Goal: Navigation & Orientation: Find specific page/section

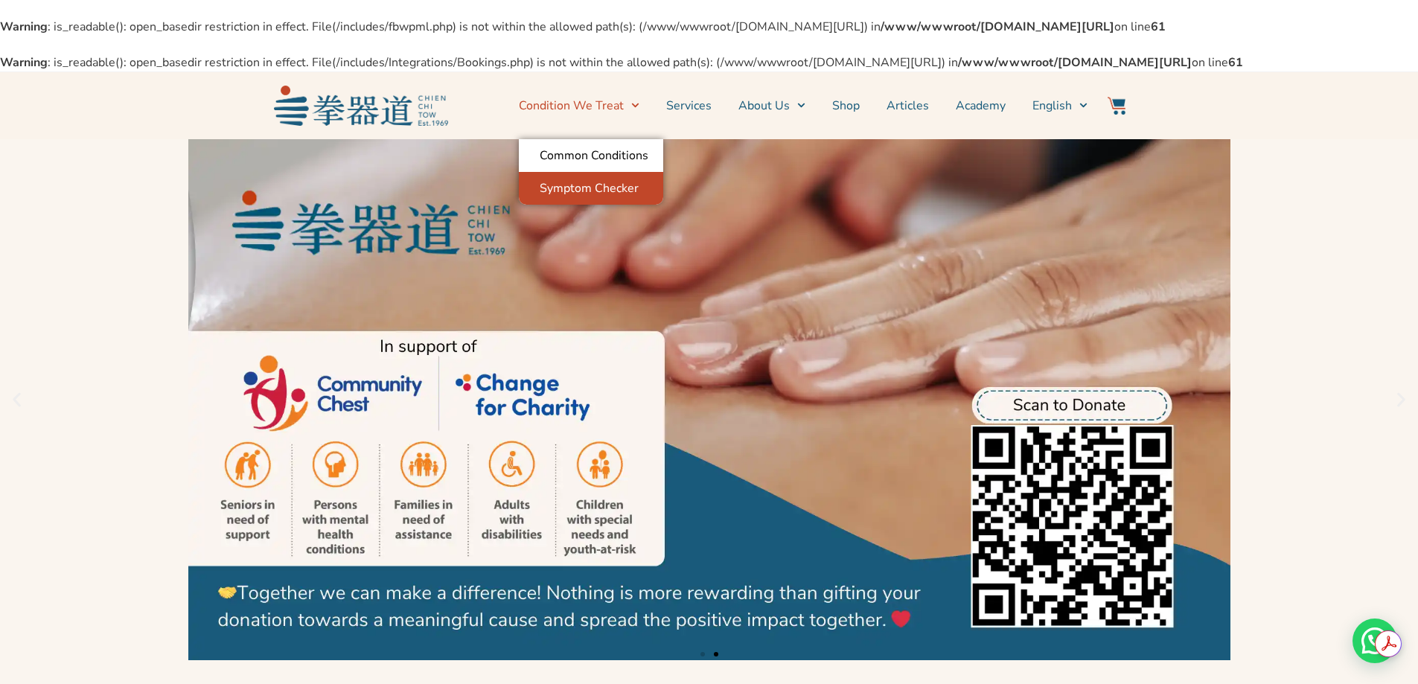
click at [631, 205] on link "Symptom Checker" at bounding box center [591, 188] width 144 height 33
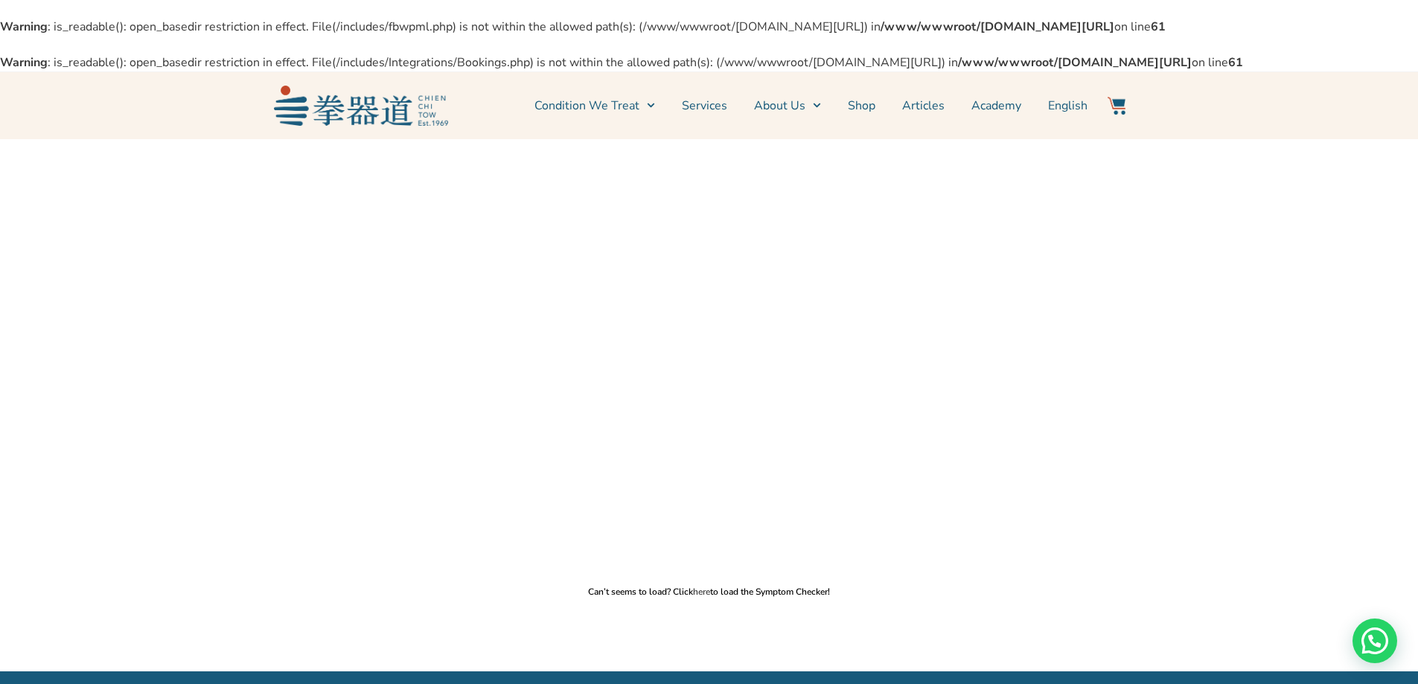
click at [700, 598] on link "here" at bounding box center [701, 592] width 17 height 12
click at [709, 124] on link "Services" at bounding box center [704, 105] width 45 height 37
click at [640, 124] on link "Condition We Treat" at bounding box center [595, 105] width 121 height 37
click at [634, 124] on link "Condition We Treat" at bounding box center [595, 105] width 121 height 37
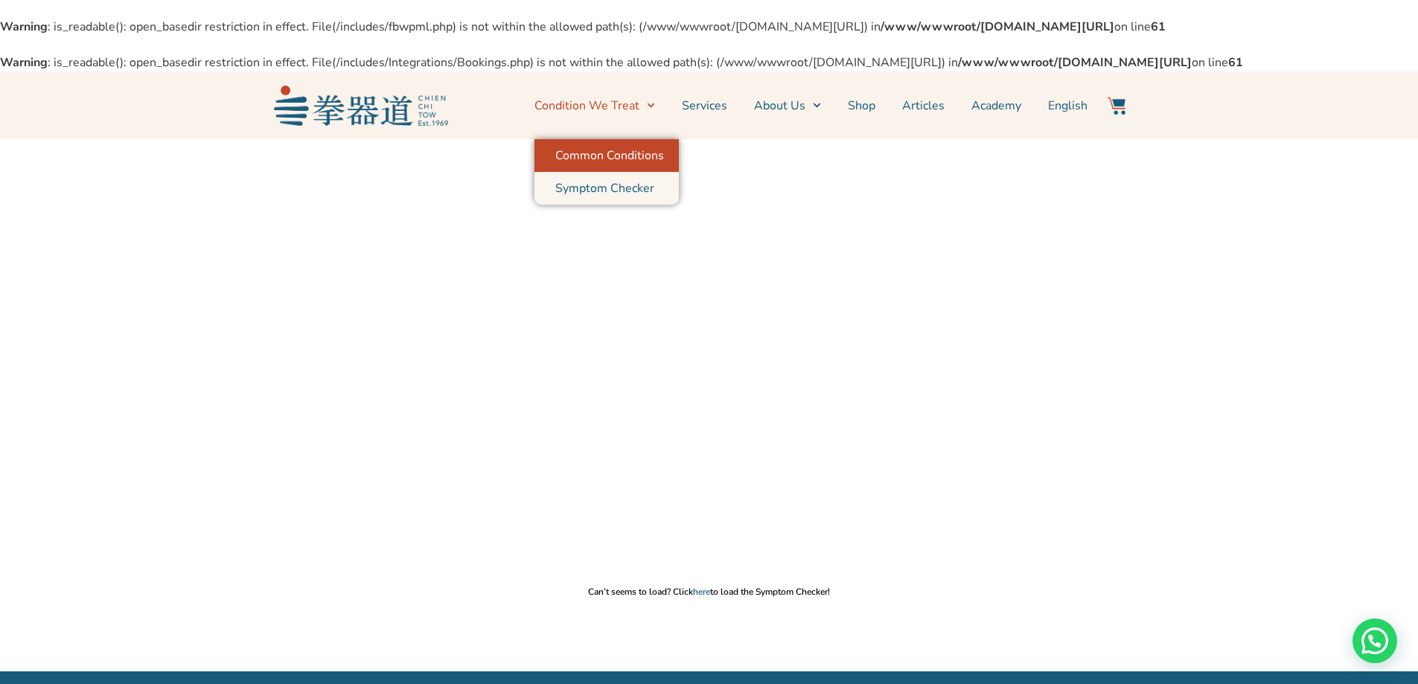
click at [644, 172] on link "Common Conditions" at bounding box center [607, 155] width 144 height 33
click at [600, 172] on link "Common Conditions" at bounding box center [607, 155] width 144 height 33
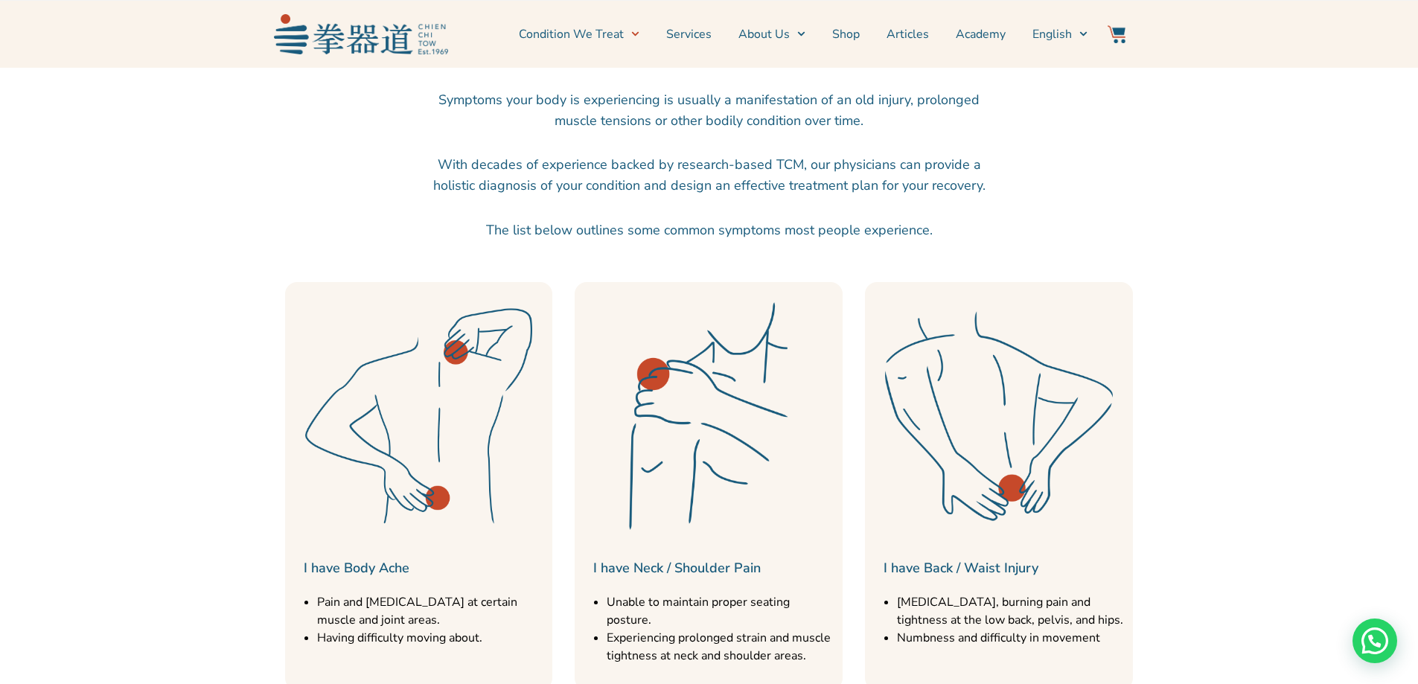
scroll to position [596, 0]
click at [700, 34] on link "Services" at bounding box center [688, 34] width 45 height 37
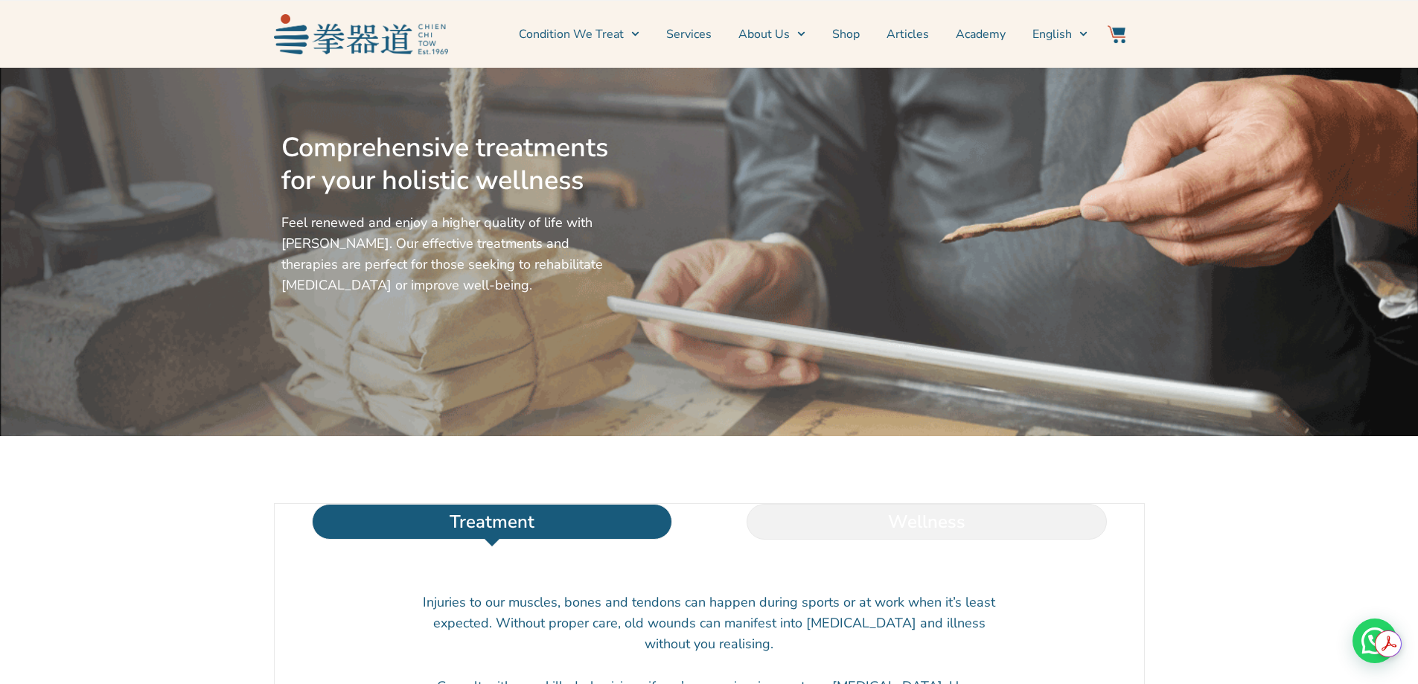
click at [933, 540] on li "Wellness" at bounding box center [927, 522] width 435 height 36
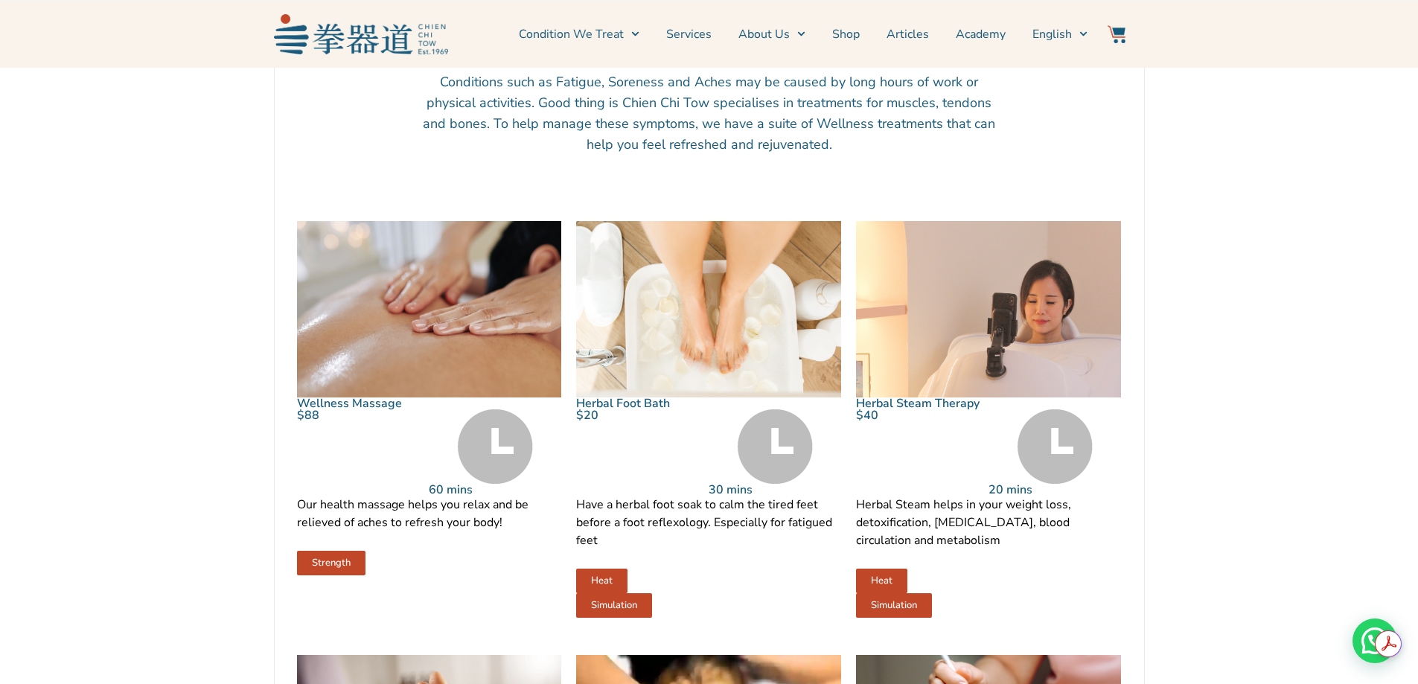
scroll to position [670, 0]
click at [476, 380] on img at bounding box center [429, 308] width 265 height 176
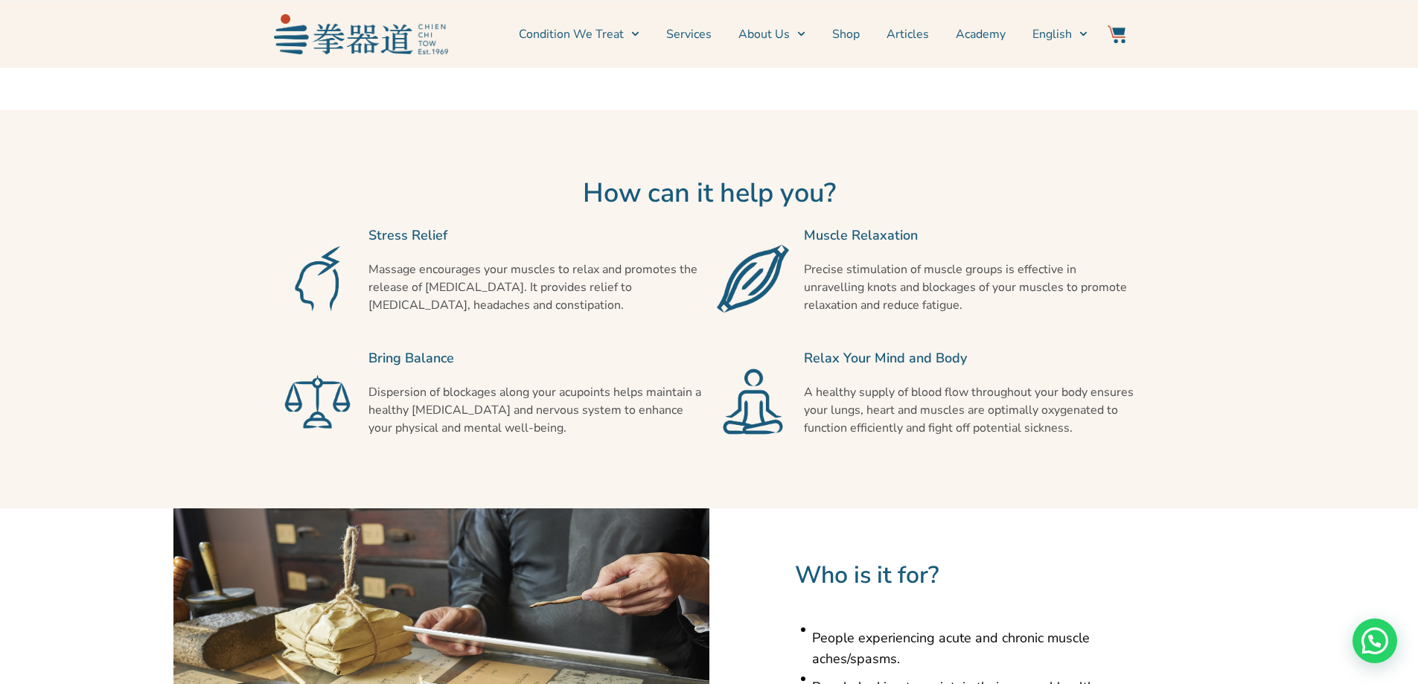
scroll to position [968, 0]
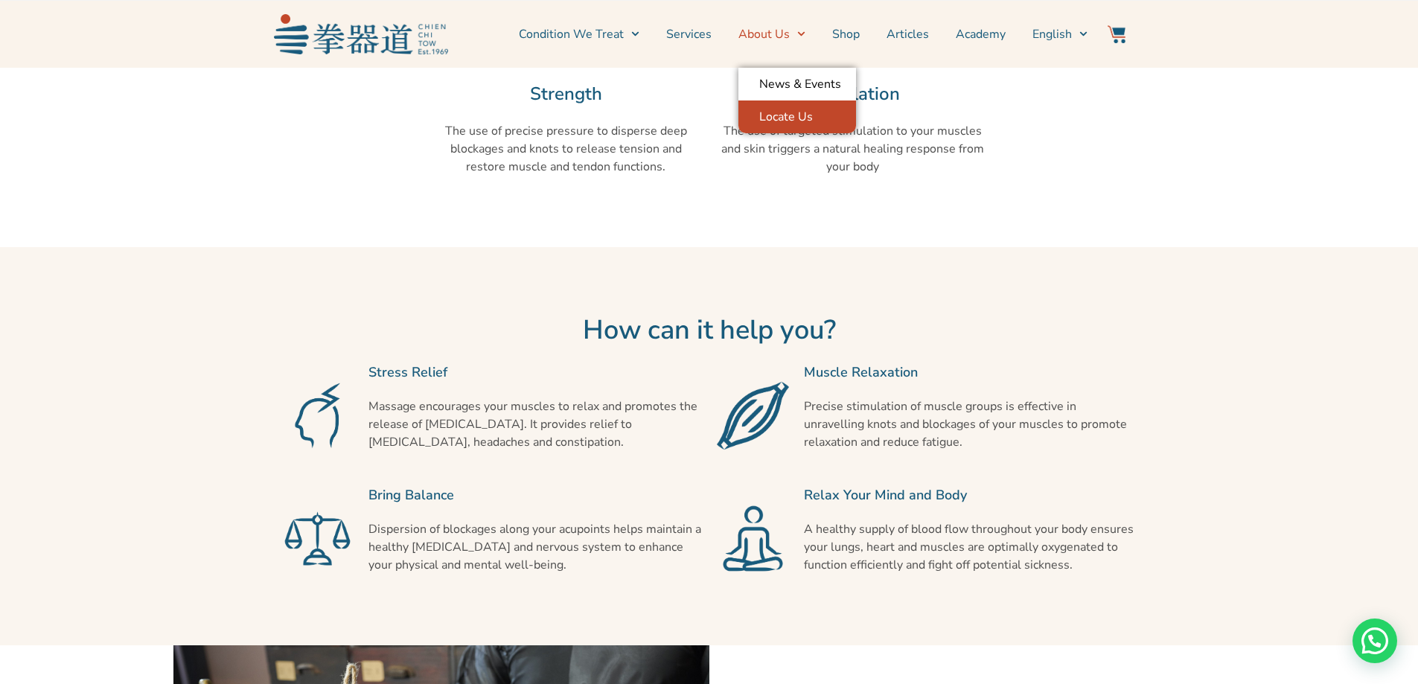
click at [795, 111] on link "Locate Us" at bounding box center [798, 117] width 118 height 33
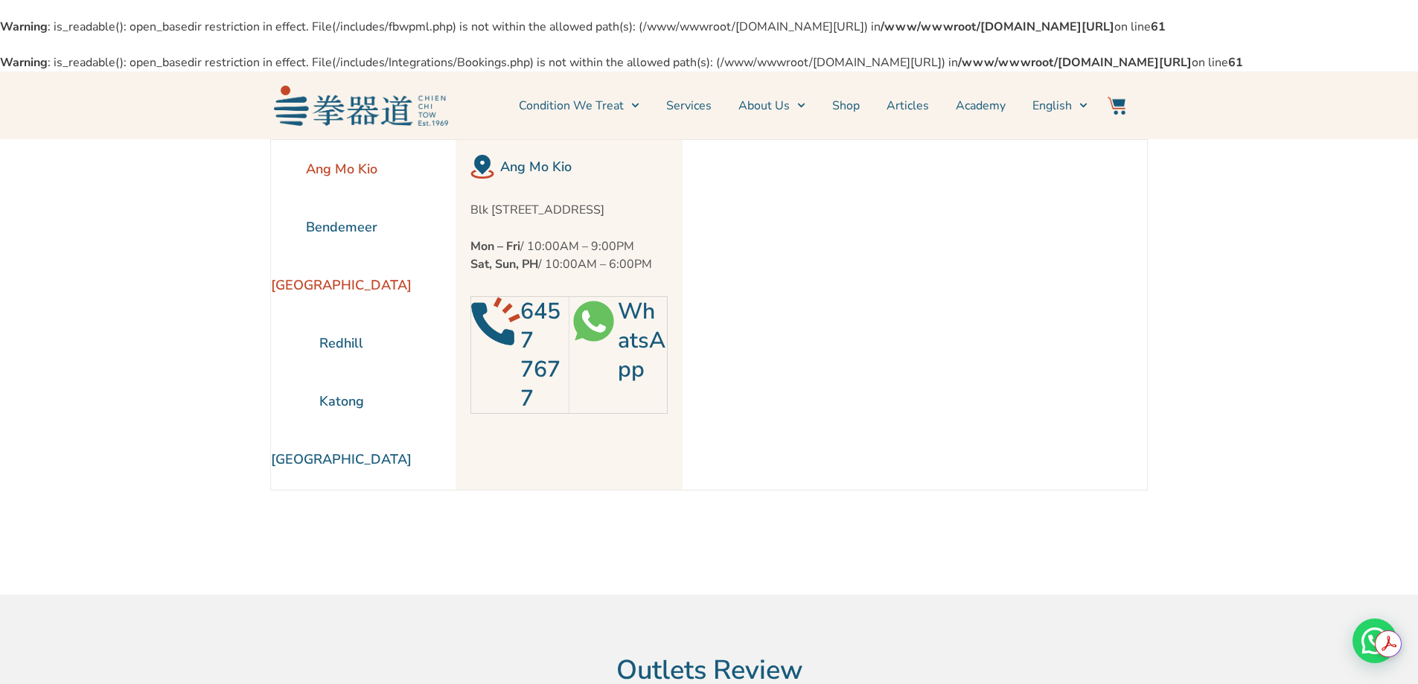
click at [369, 314] on li "[GEOGRAPHIC_DATA]" at bounding box center [341, 285] width 141 height 58
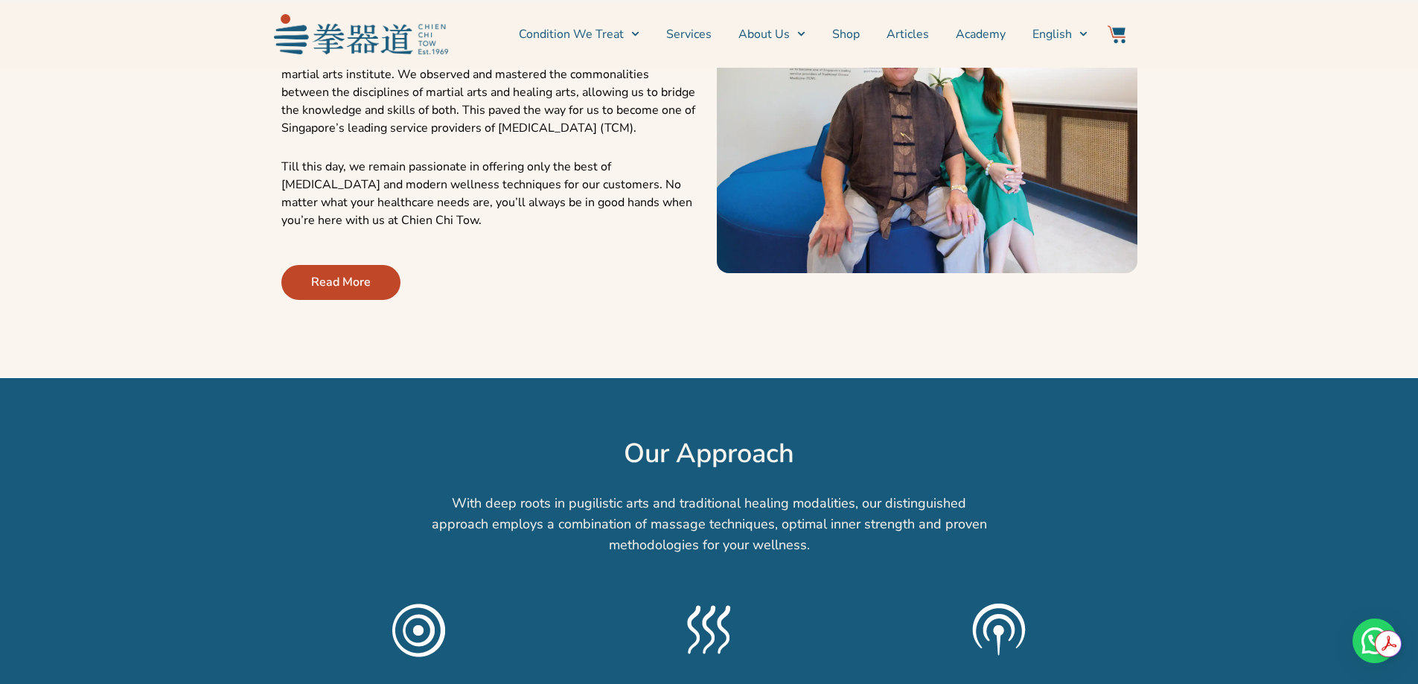
scroll to position [745, 0]
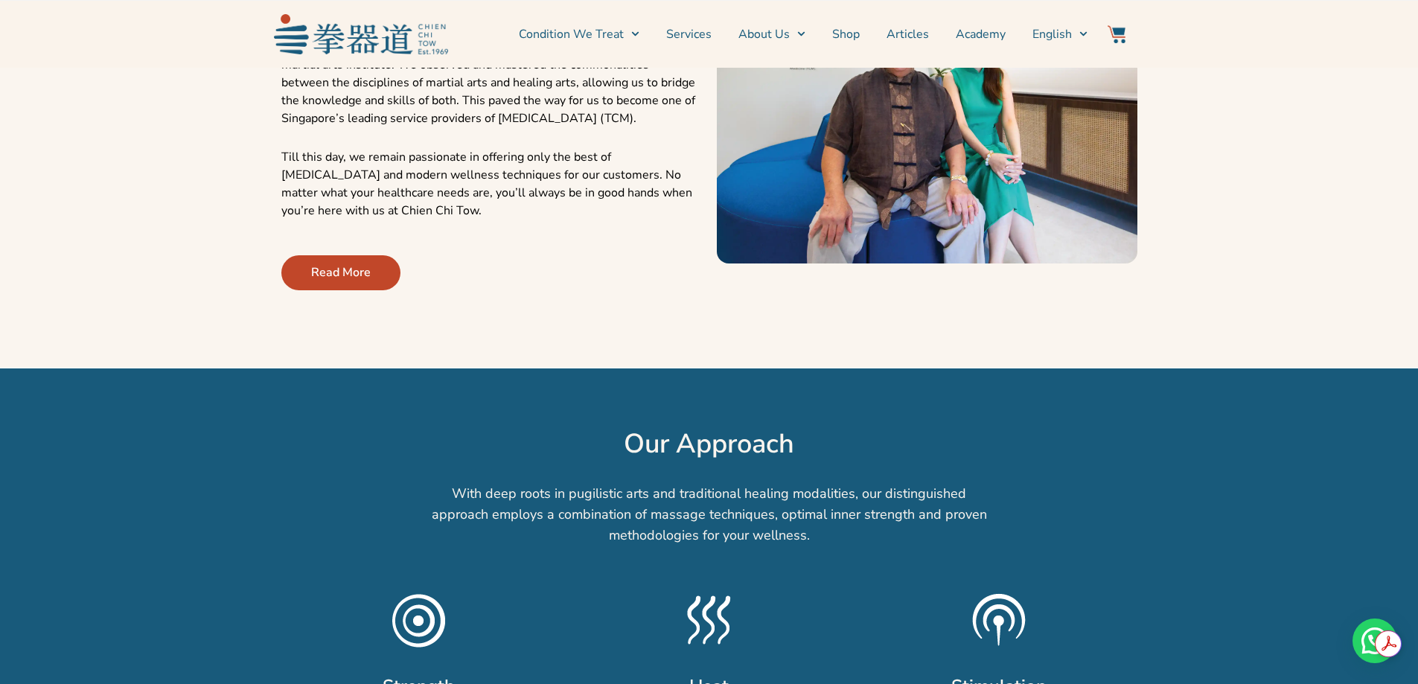
click at [346, 290] on link "Read More" at bounding box center [340, 272] width 119 height 35
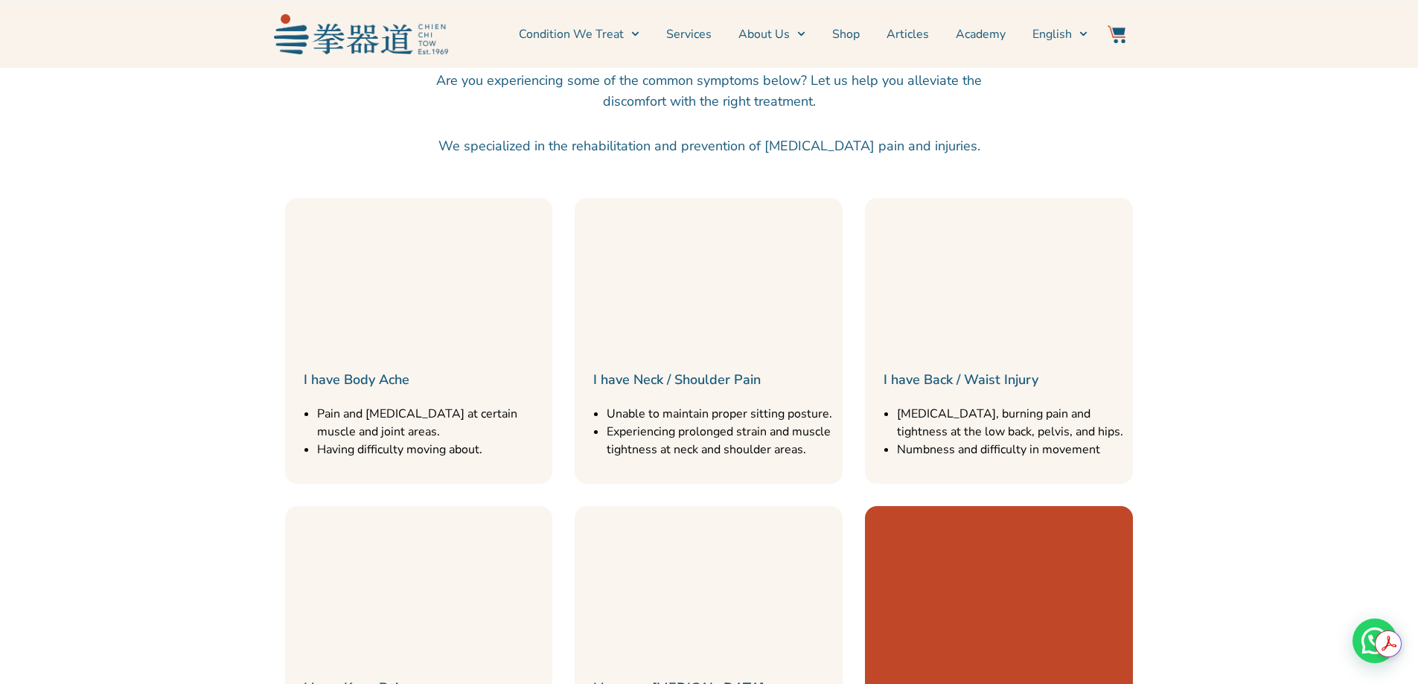
scroll to position [1713, 0]
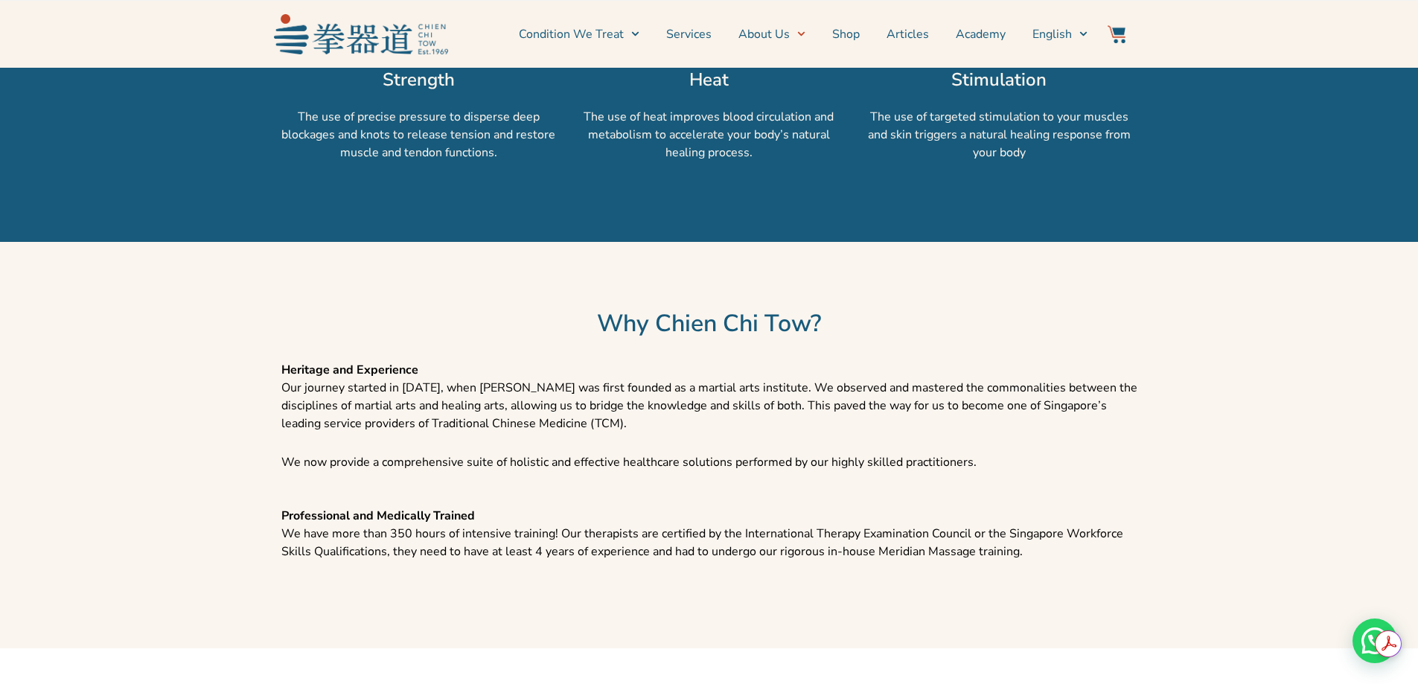
scroll to position [1638, 0]
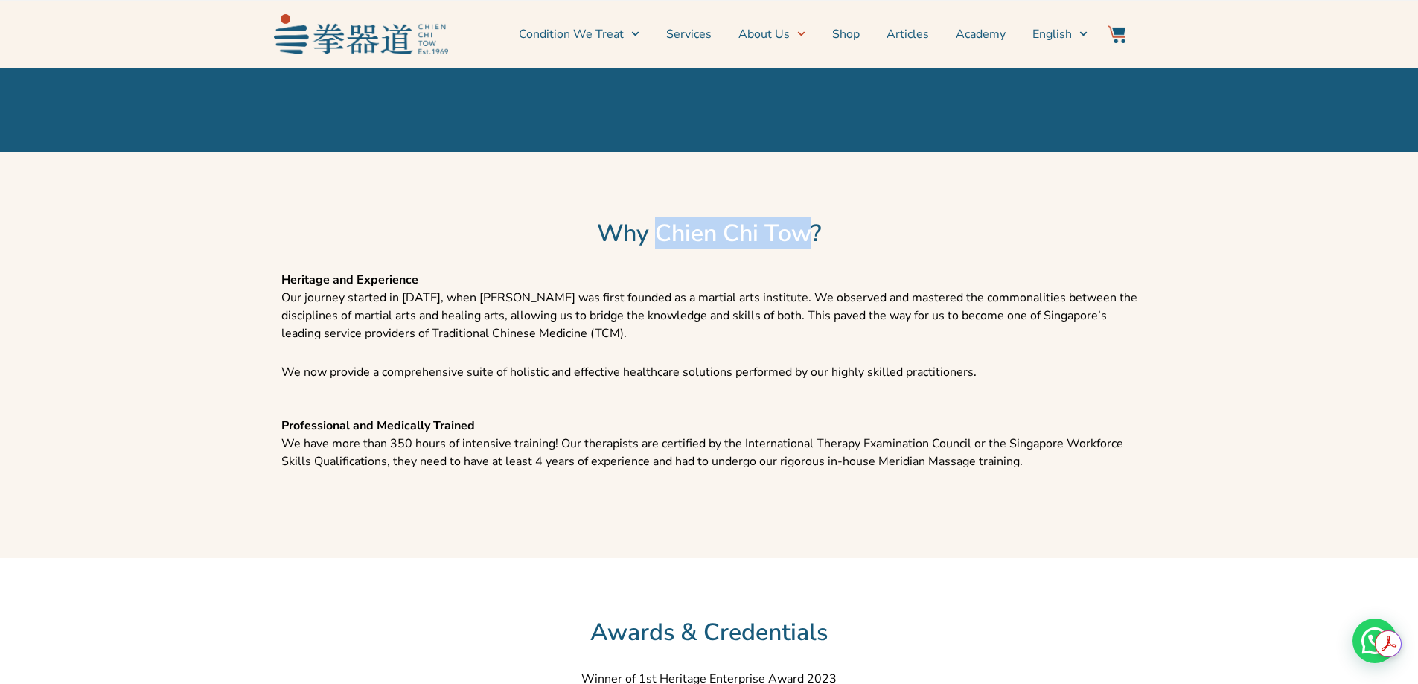
drag, startPoint x: 652, startPoint y: 272, endPoint x: 817, endPoint y: 270, distance: 165.3
click at [817, 249] on h2 "Why Chien Chi Tow?" at bounding box center [709, 234] width 1057 height 30
copy h2 "Chien Chi Tow"
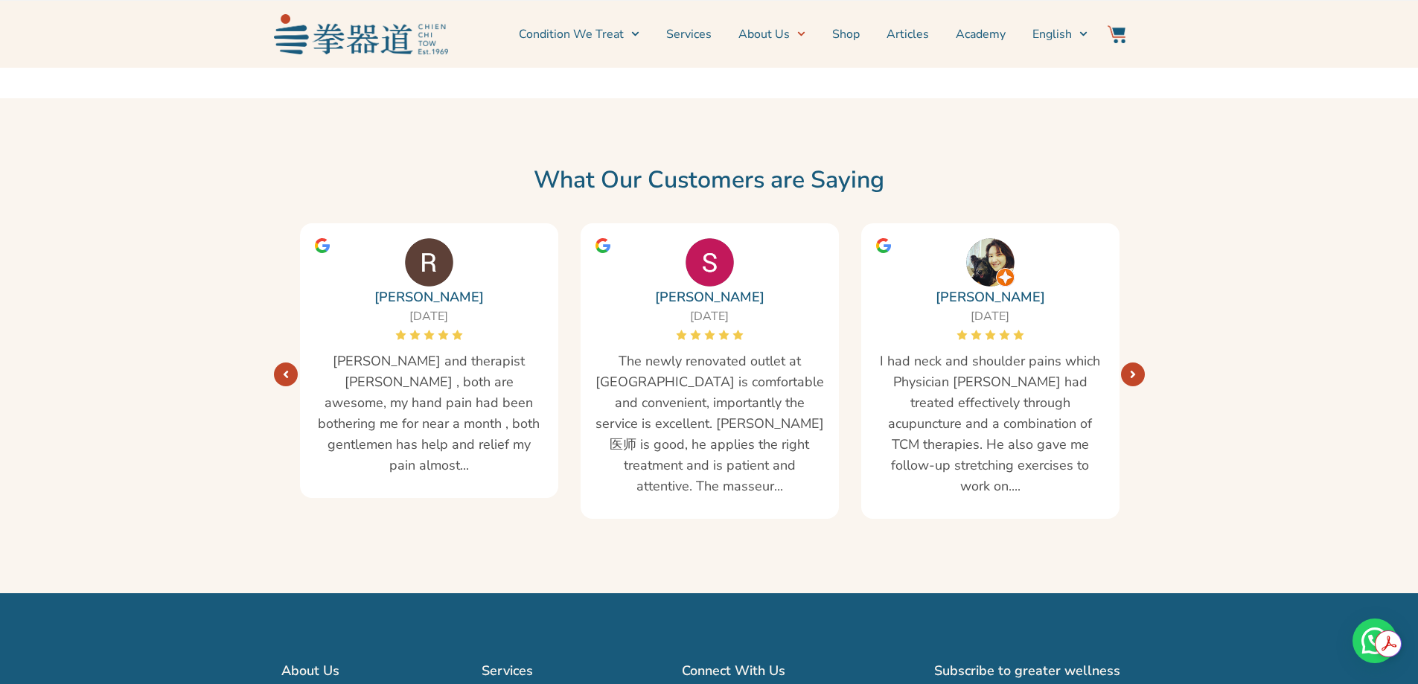
scroll to position [2457, 0]
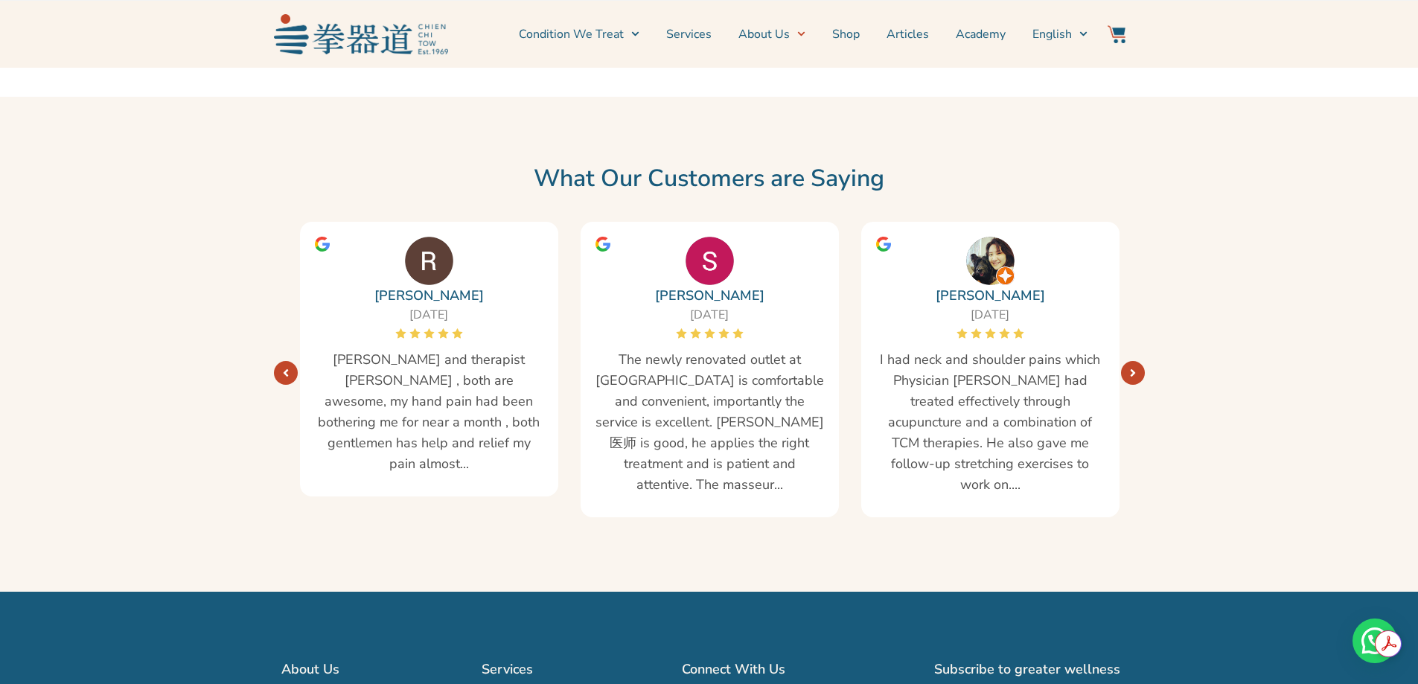
click at [1133, 379] on icon "Next" at bounding box center [1133, 373] width 6 height 12
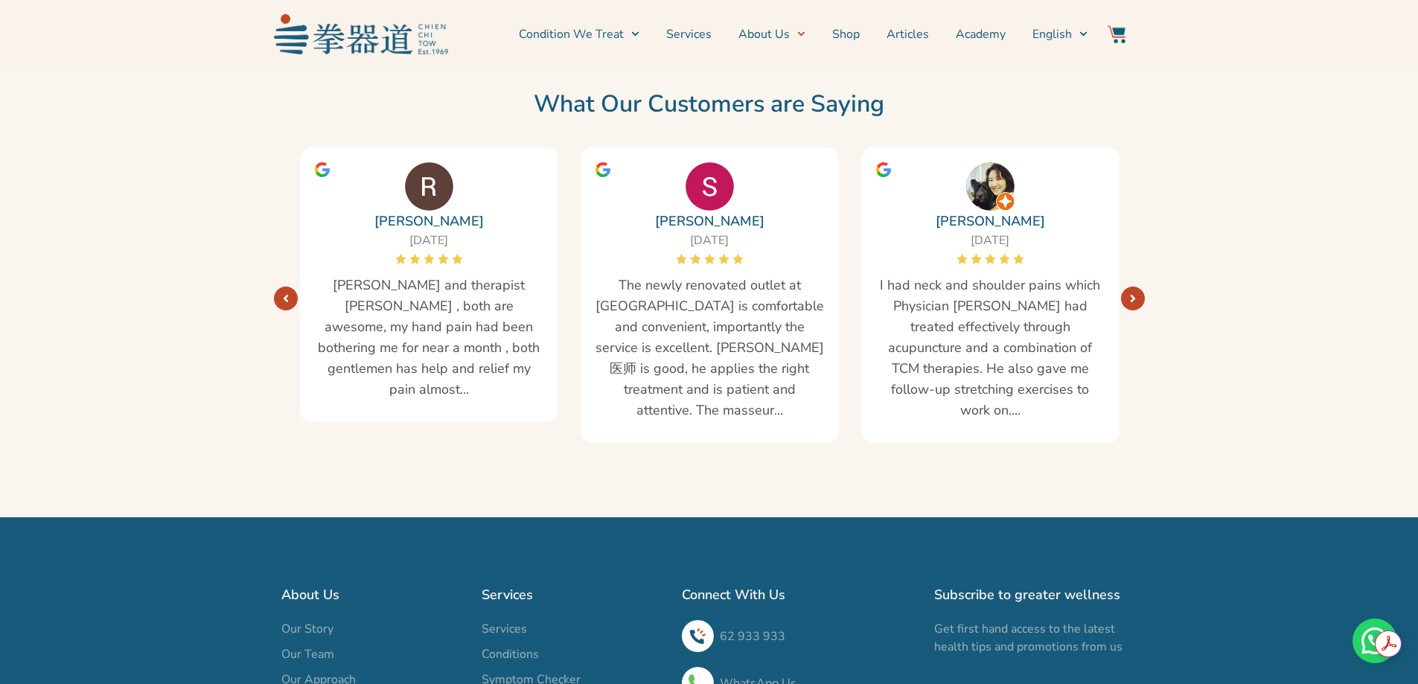
scroll to position [2830, 0]
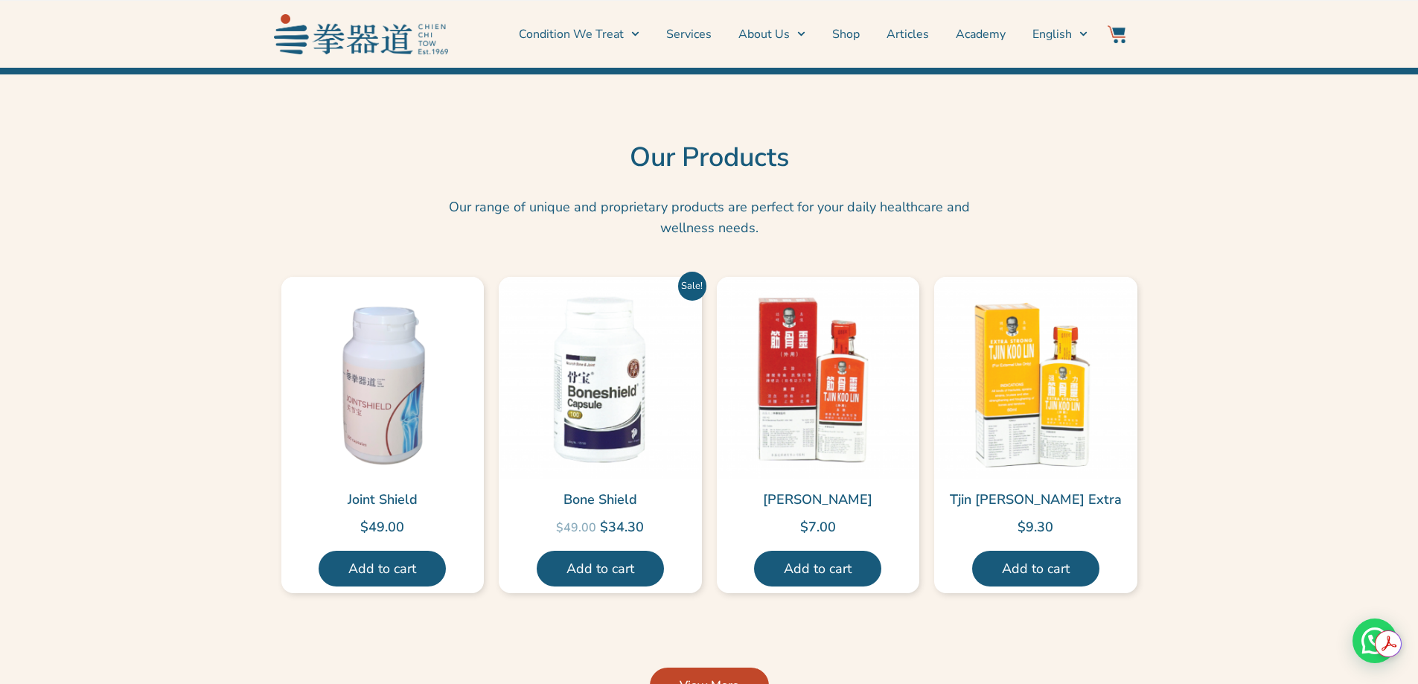
scroll to position [3574, 0]
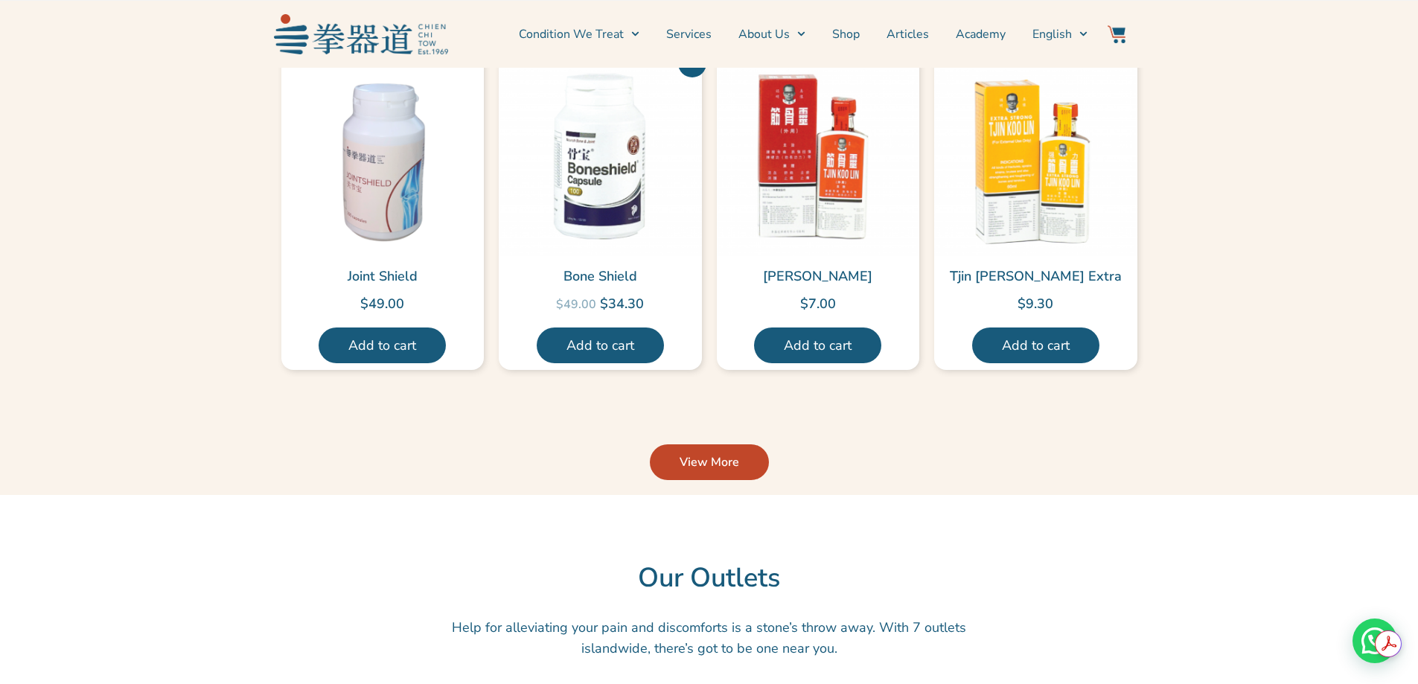
click at [692, 467] on span "View More" at bounding box center [710, 462] width 60 height 18
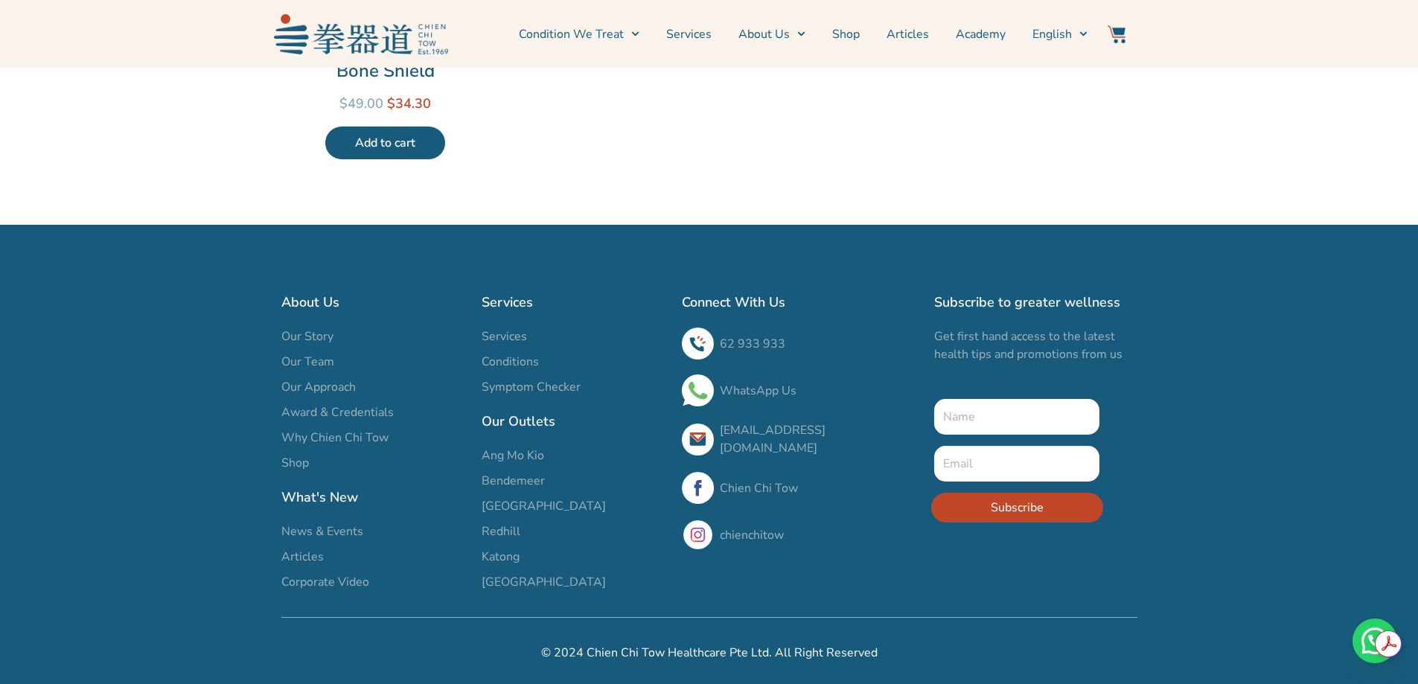
scroll to position [1181, 0]
click at [550, 507] on link "[GEOGRAPHIC_DATA]" at bounding box center [574, 506] width 185 height 18
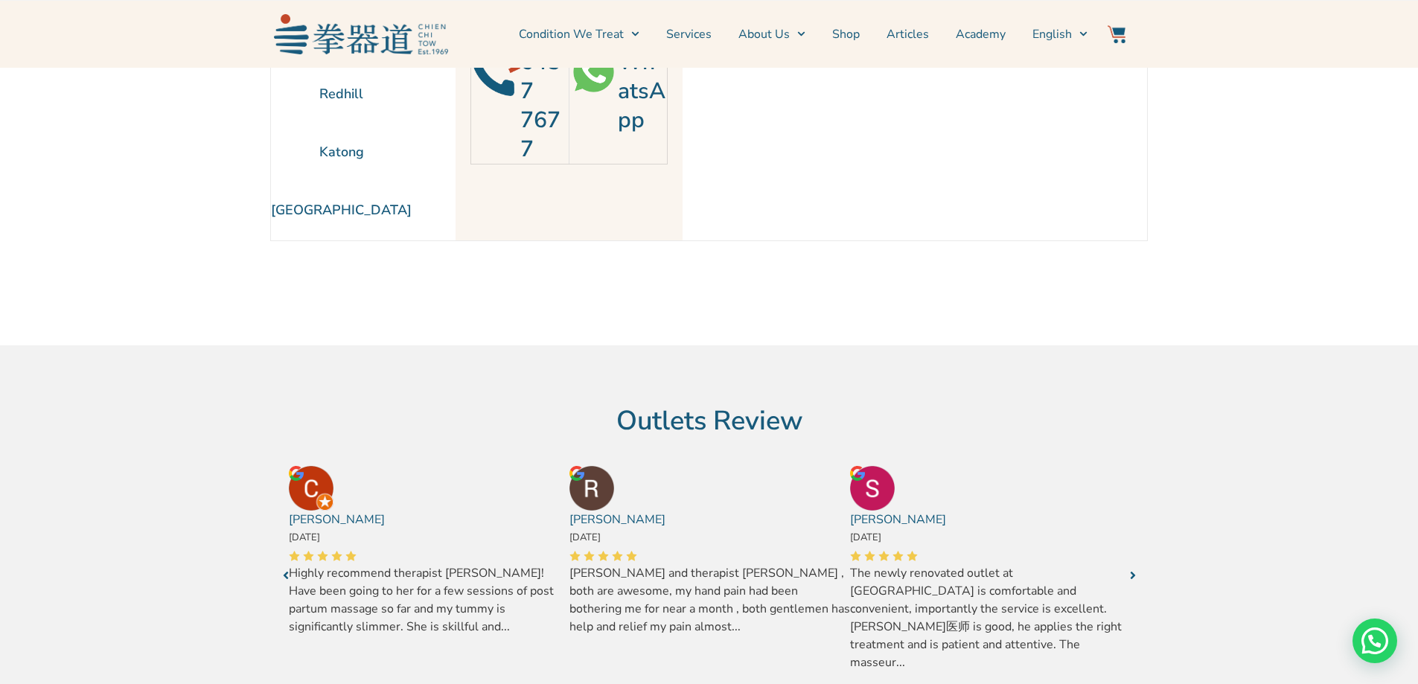
scroll to position [26, 0]
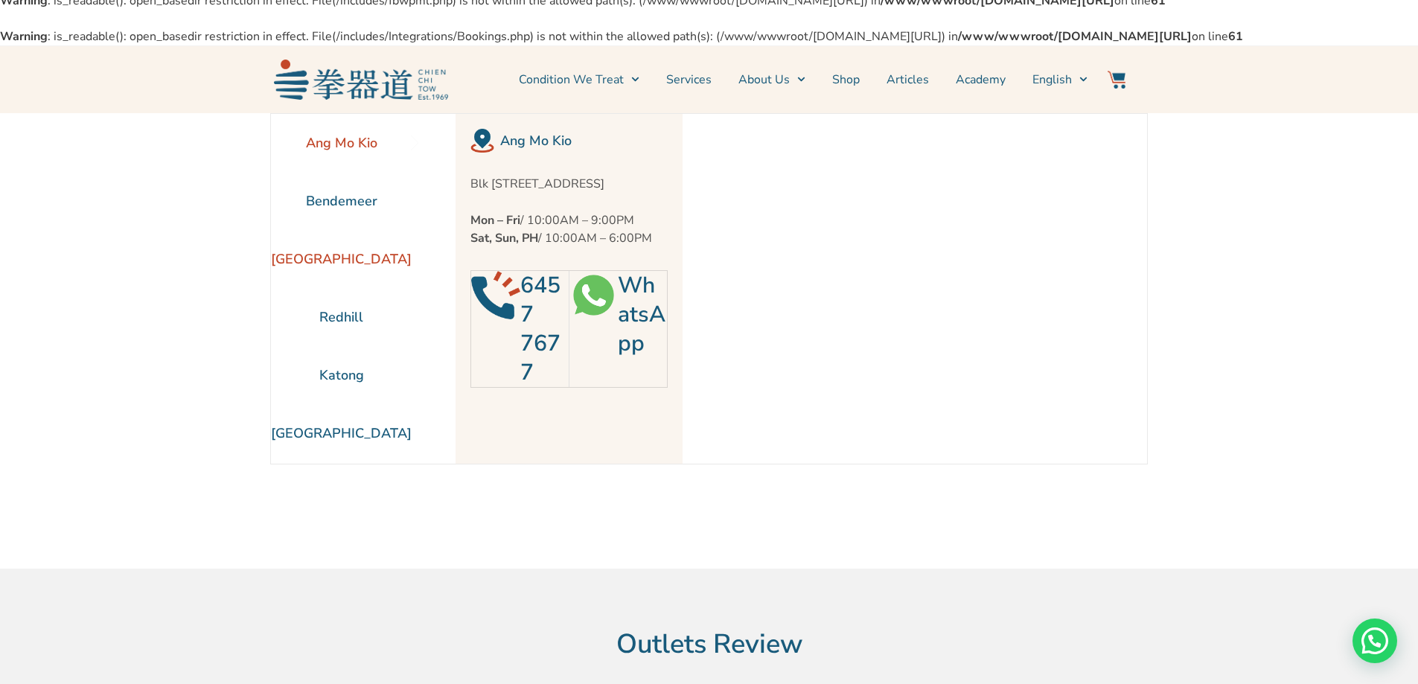
click at [353, 288] on li "[GEOGRAPHIC_DATA]" at bounding box center [341, 259] width 141 height 58
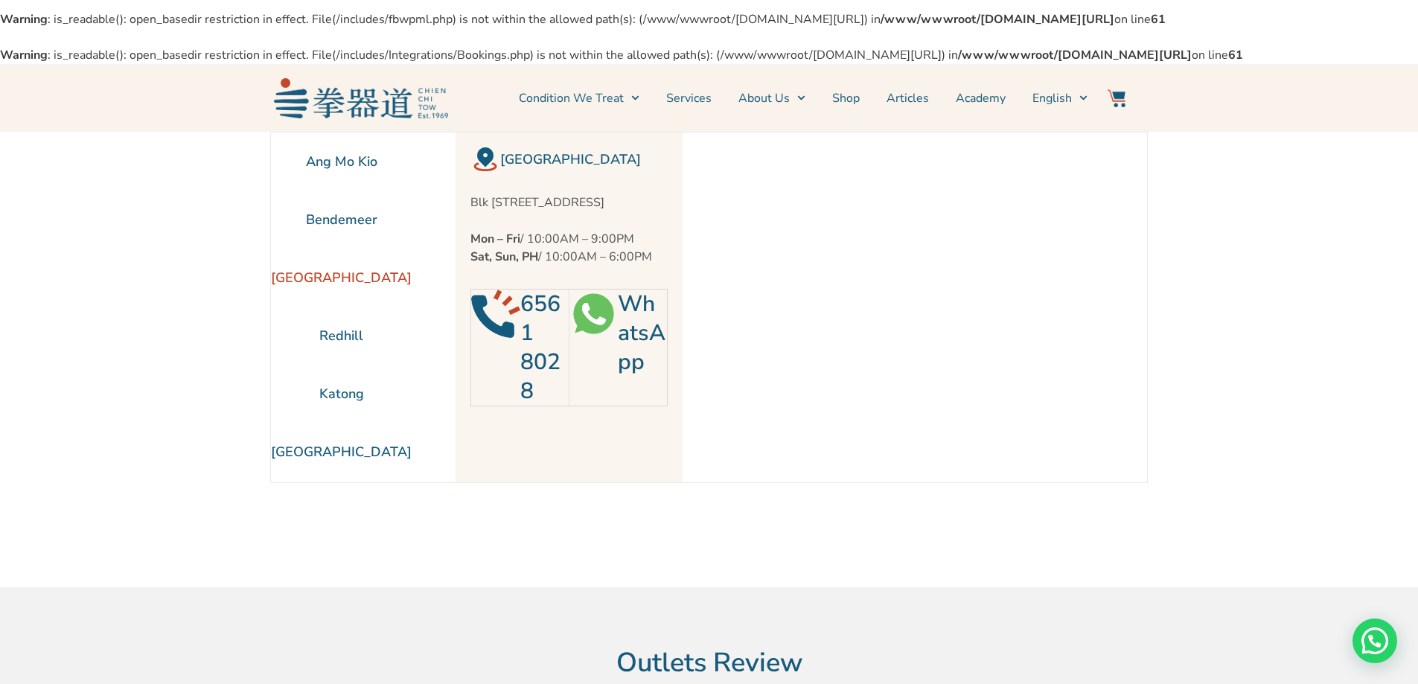
scroll to position [0, 0]
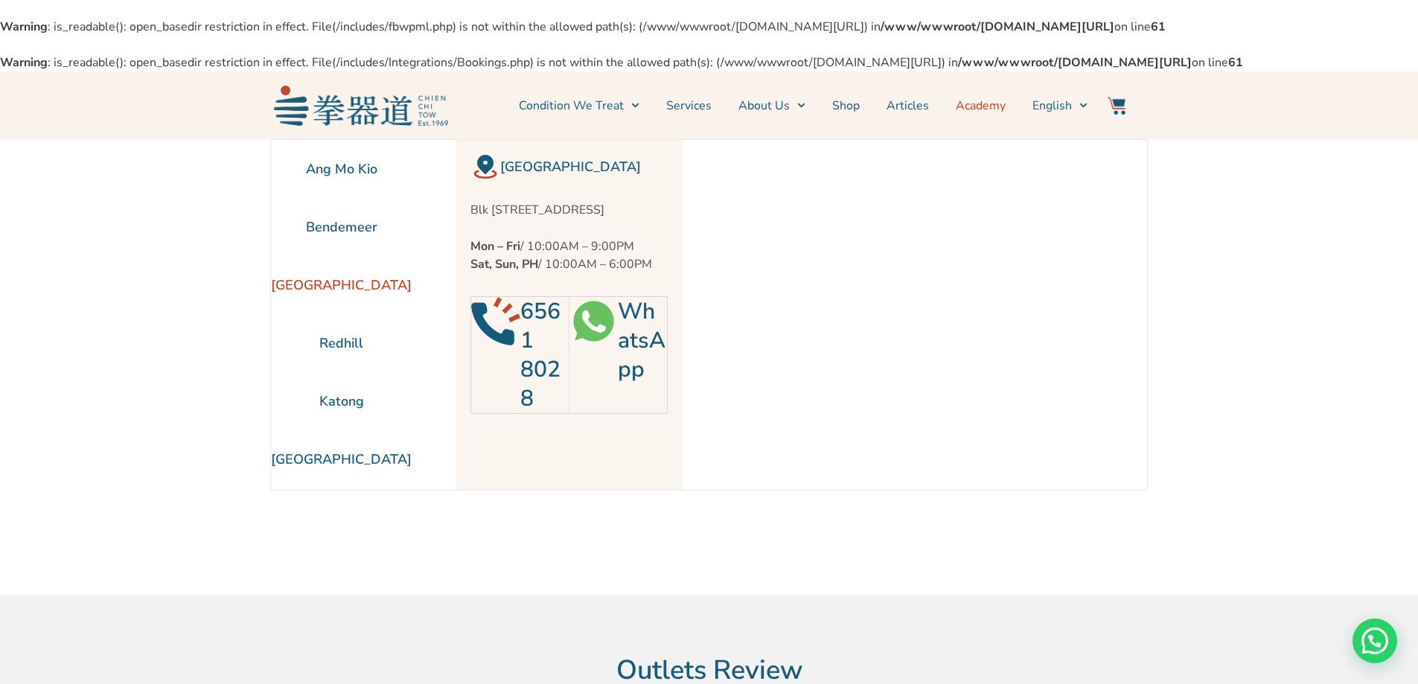
click at [986, 124] on link "Academy" at bounding box center [981, 105] width 50 height 37
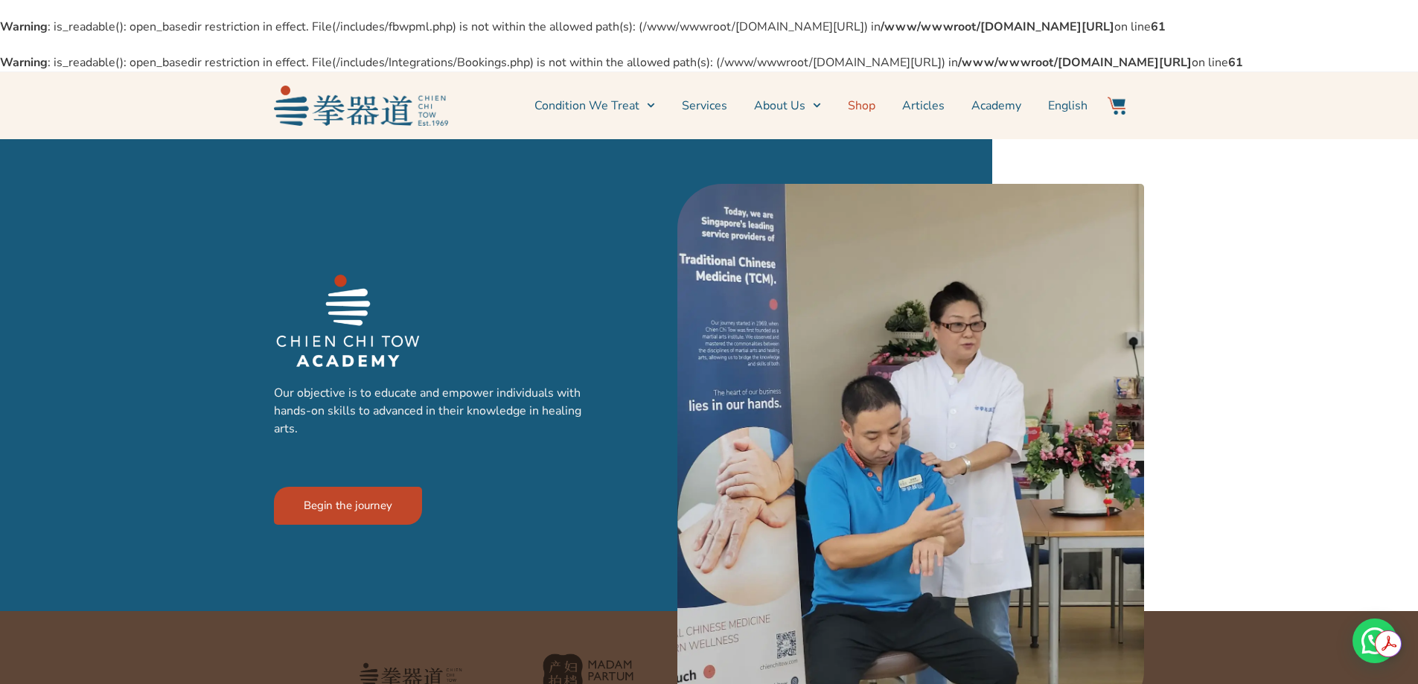
click at [858, 124] on link "Shop" at bounding box center [862, 105] width 28 height 37
click at [816, 172] on link "News & Events" at bounding box center [813, 155] width 118 height 33
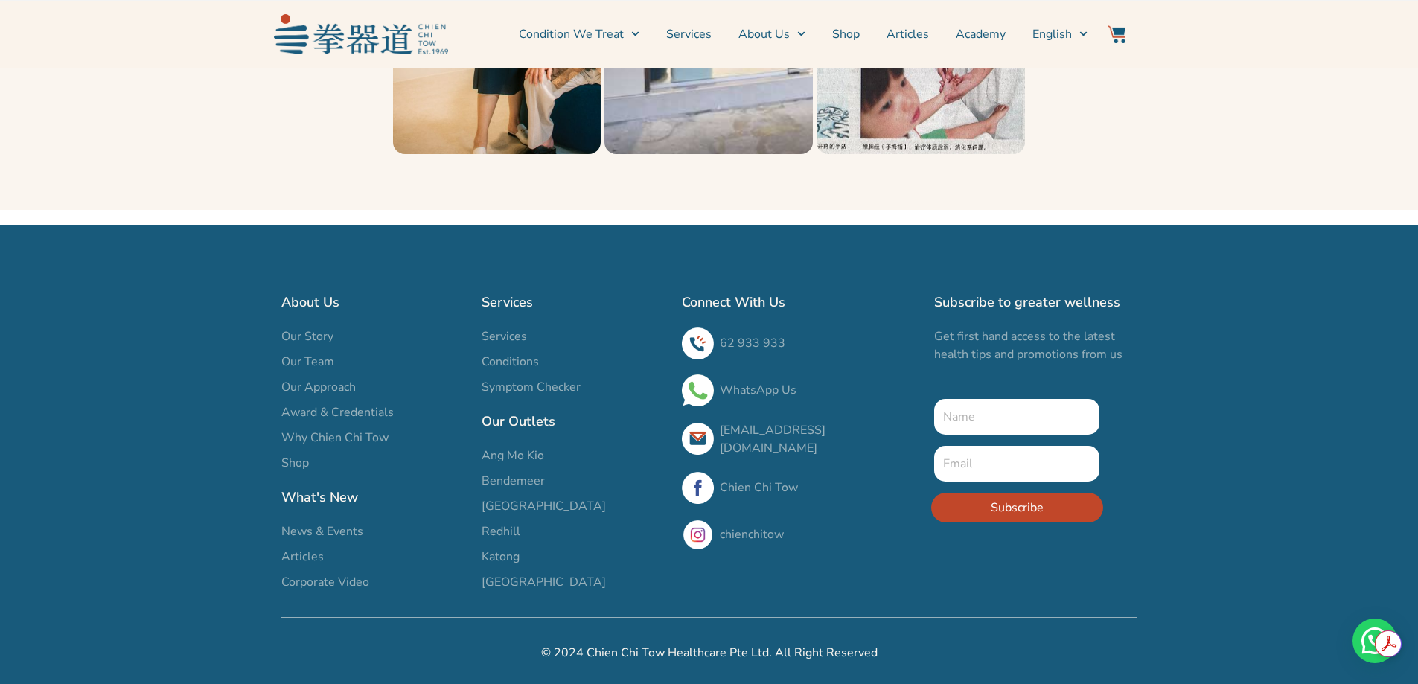
scroll to position [2840, 0]
click at [523, 330] on span "Services" at bounding box center [504, 337] width 45 height 18
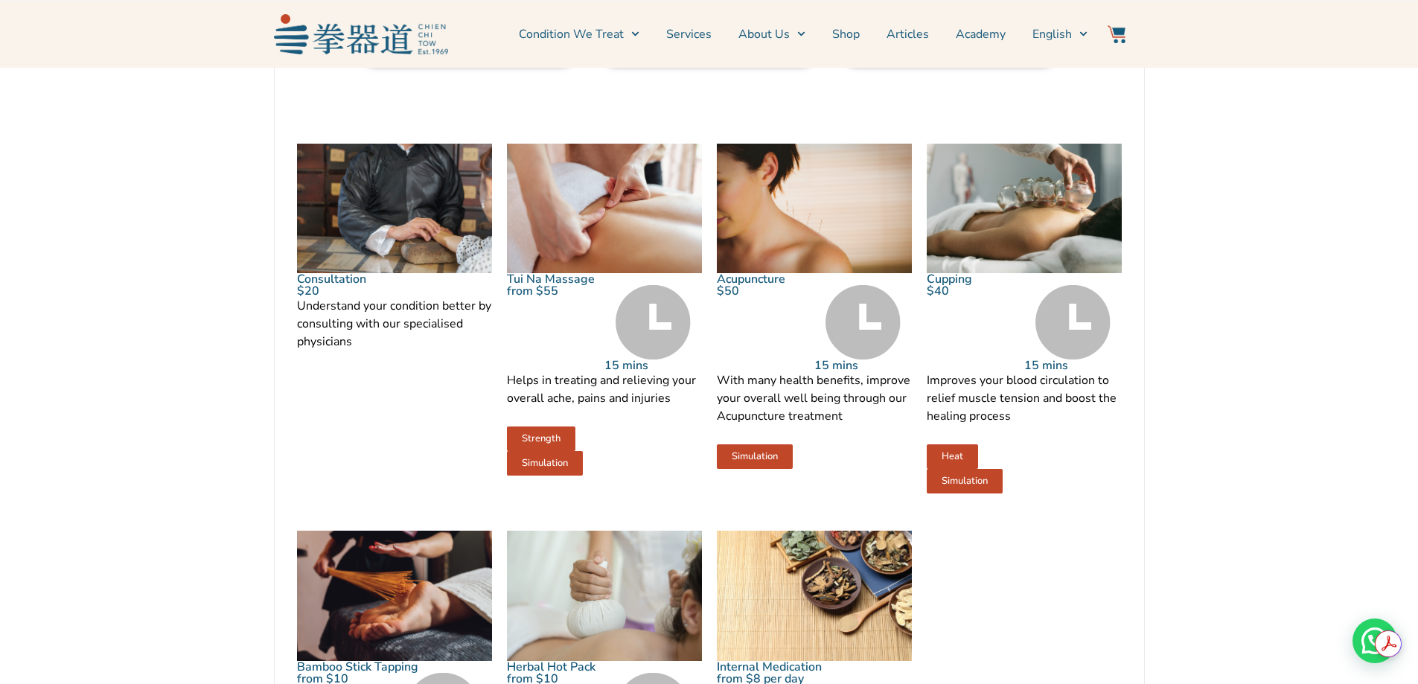
scroll to position [1638, 0]
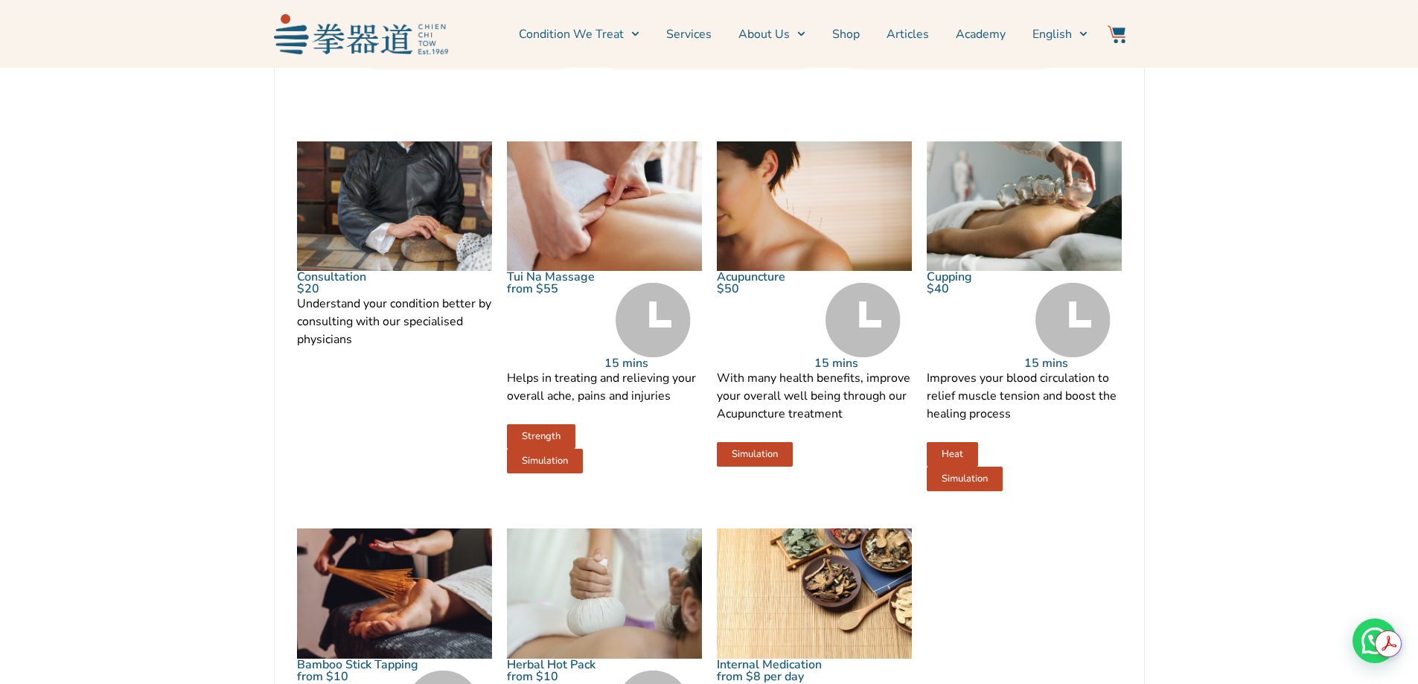
click at [348, 262] on img at bounding box center [394, 206] width 195 height 130
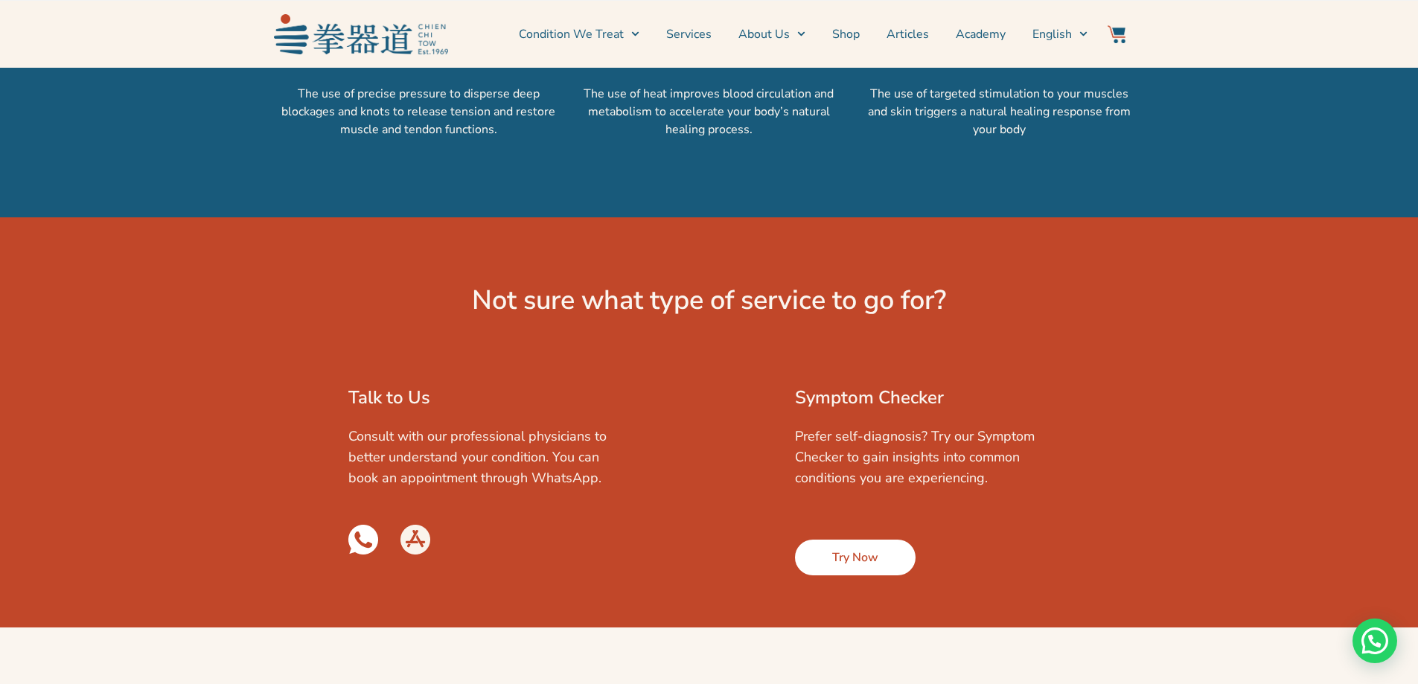
scroll to position [1862, 0]
